Goal: Check status: Check status

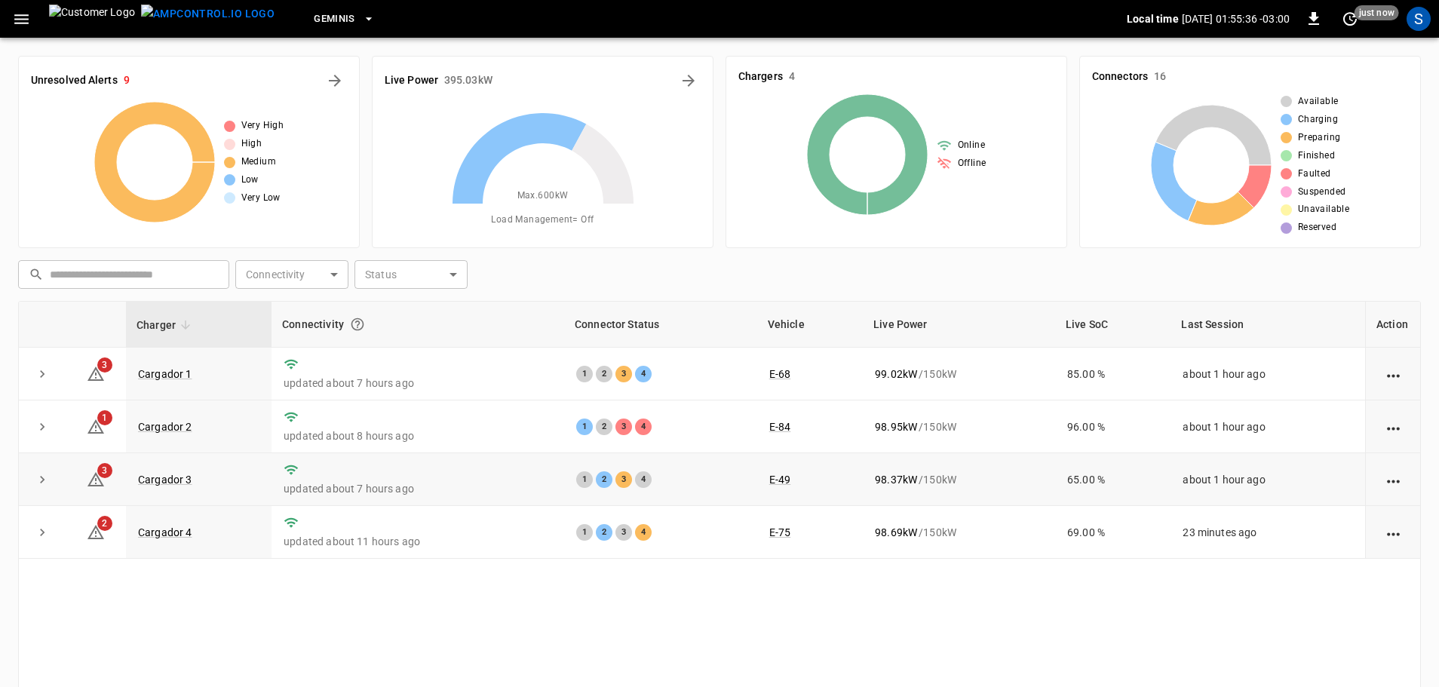
click at [739, 487] on td "1 2 3 4" at bounding box center [660, 479] width 193 height 53
click at [172, 481] on link "Cargador 3" at bounding box center [165, 479] width 60 height 18
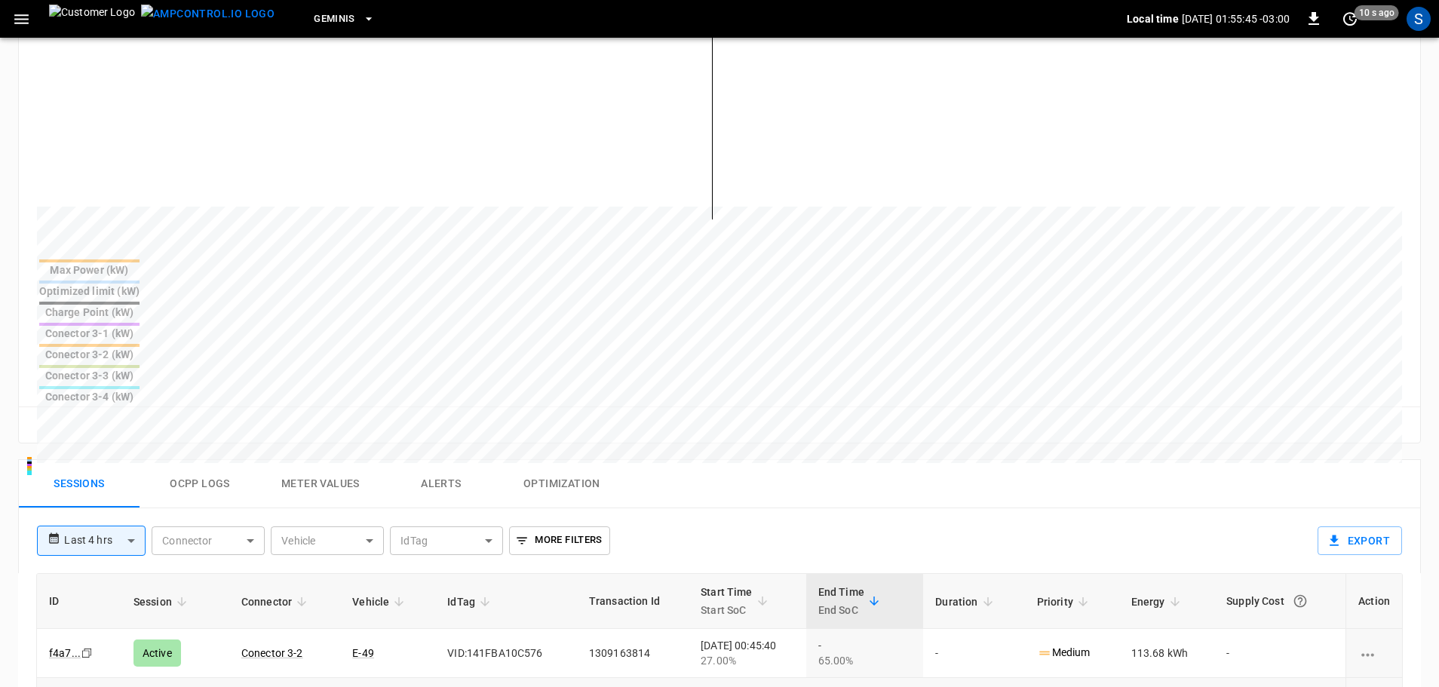
scroll to position [452, 0]
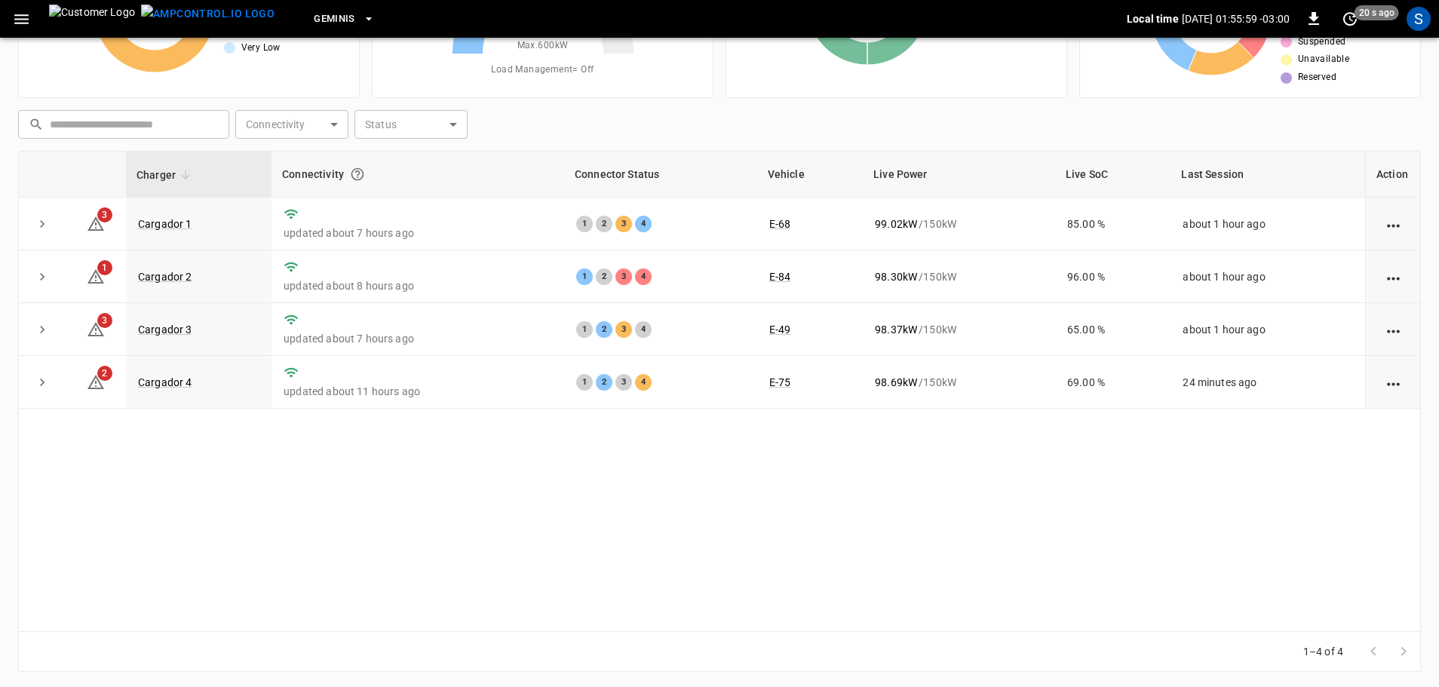
scroll to position [151, 0]
click at [175, 219] on link "Cargador 1" at bounding box center [165, 223] width 60 height 18
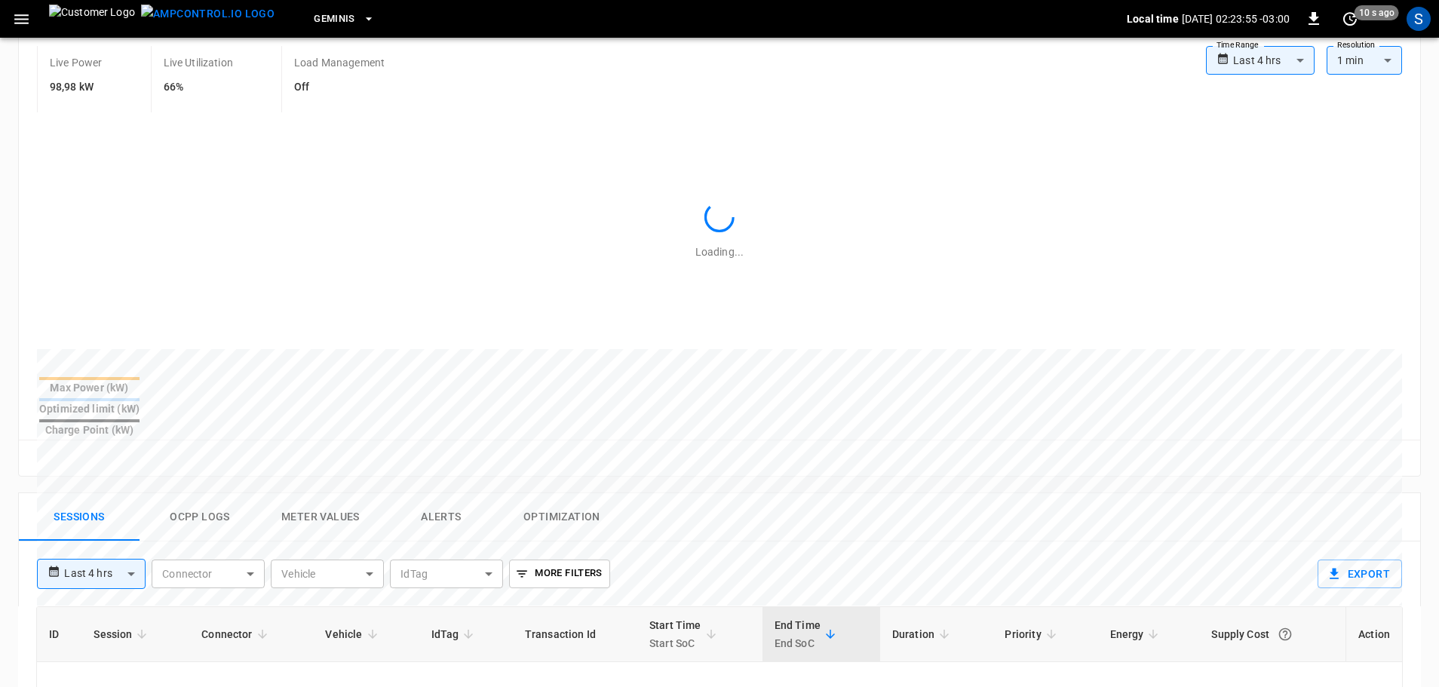
scroll to position [377, 0]
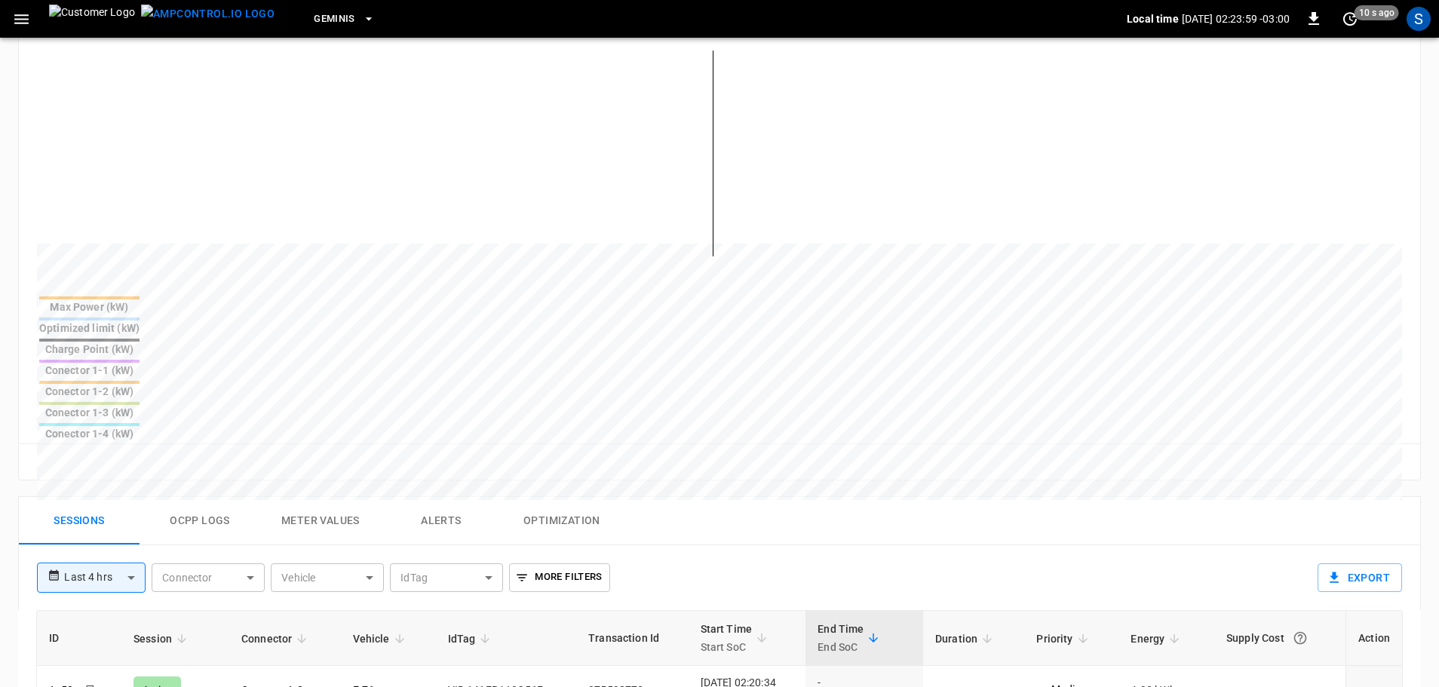
scroll to position [151, 0]
